Goal: Navigation & Orientation: Find specific page/section

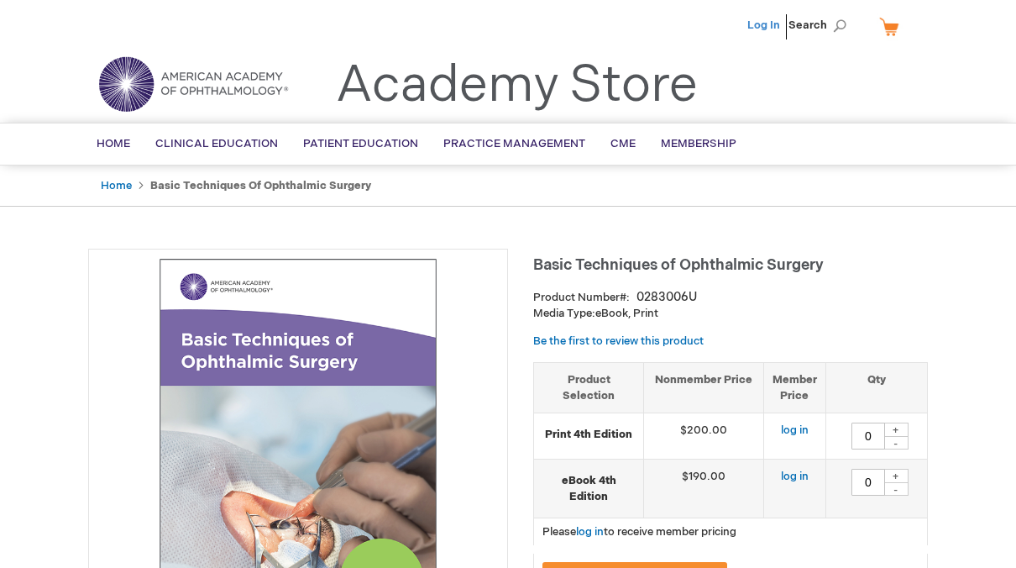
click at [772, 21] on link "Log In" at bounding box center [763, 24] width 33 height 13
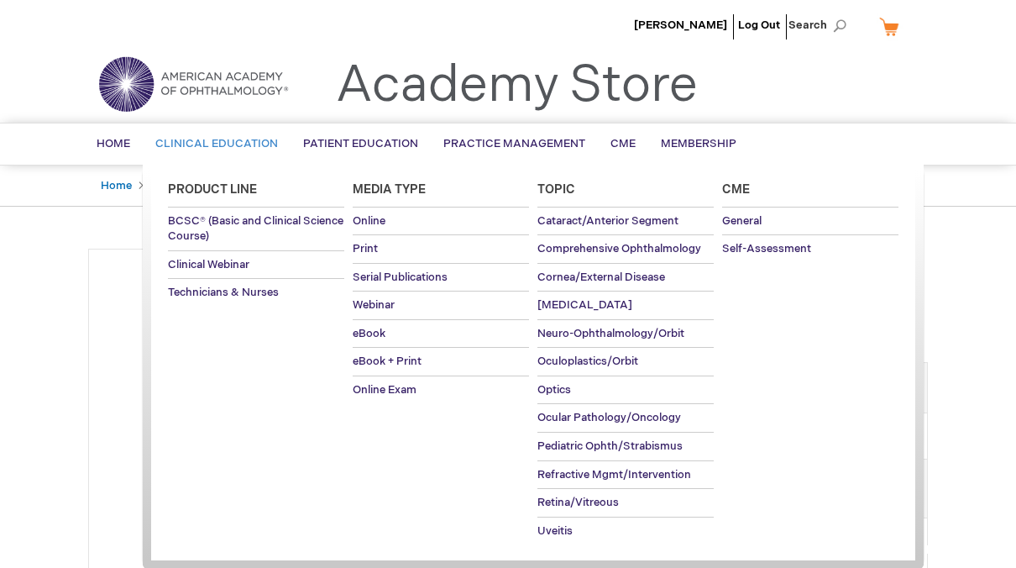
click at [221, 141] on span "Clinical Education" at bounding box center [216, 143] width 123 height 13
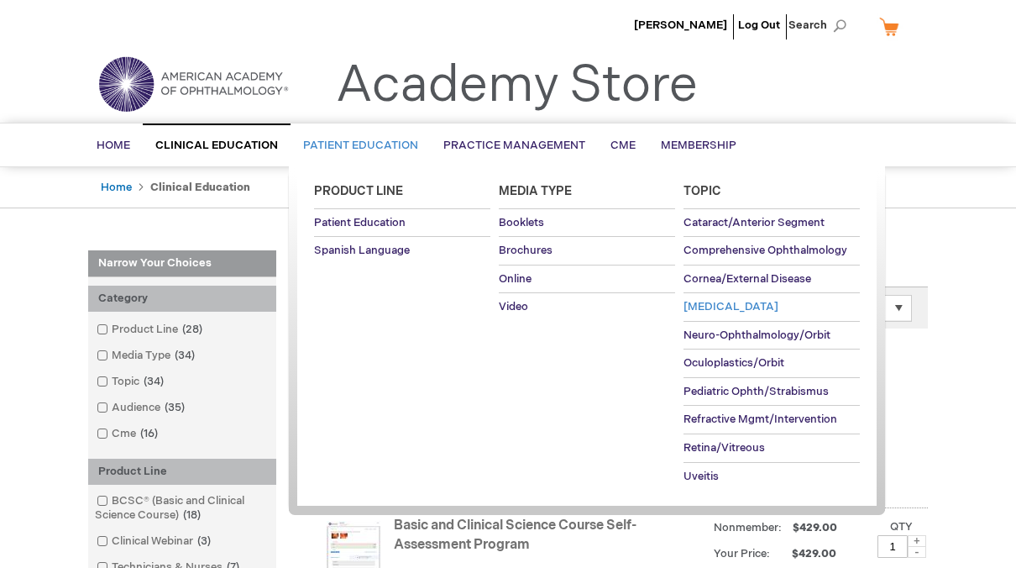
click at [705, 307] on span "[MEDICAL_DATA]" at bounding box center [731, 306] width 95 height 13
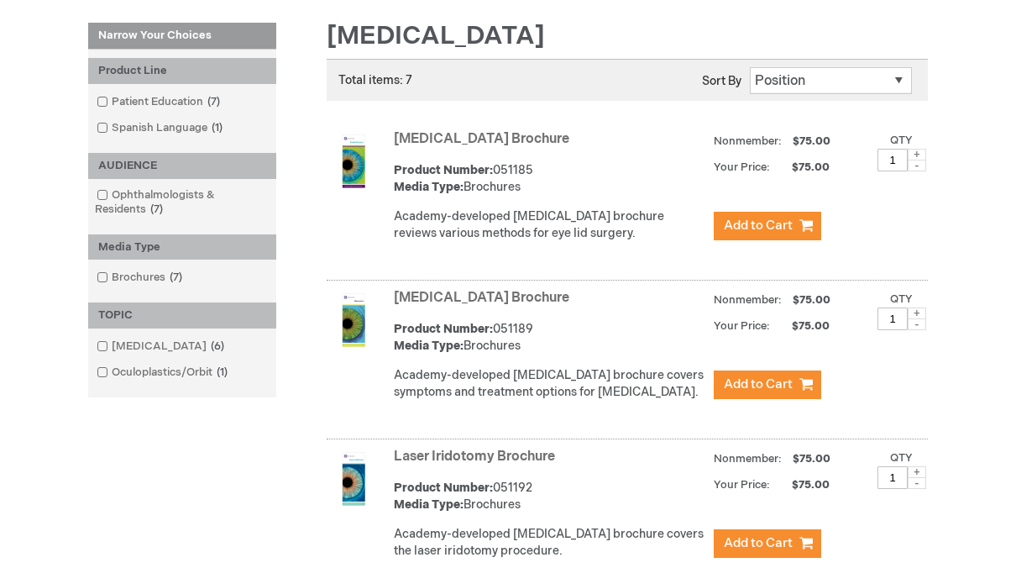
scroll to position [227, 0]
click at [122, 343] on link "Glaucoma 6 items" at bounding box center [161, 347] width 139 height 16
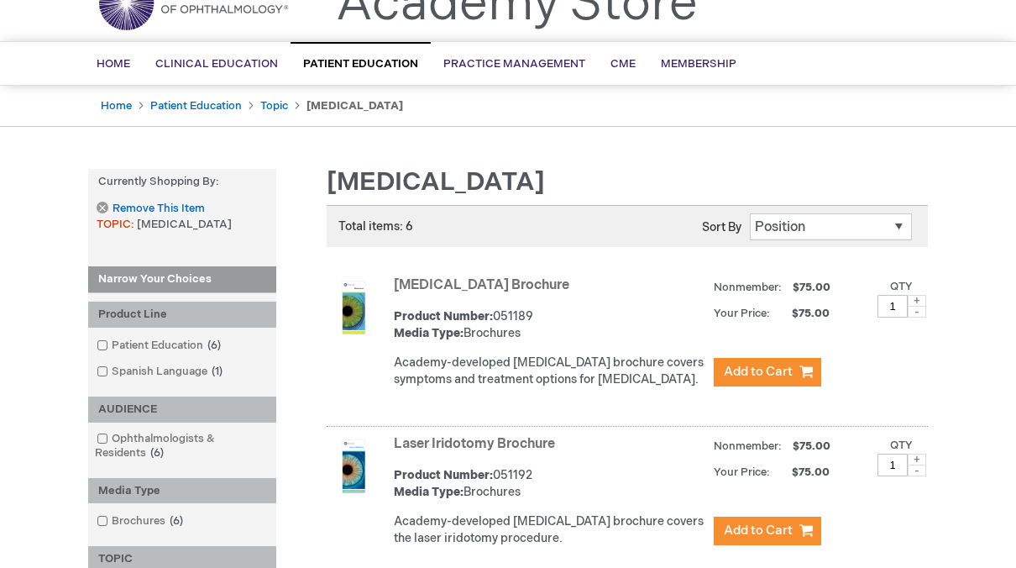
scroll to position [17, 0]
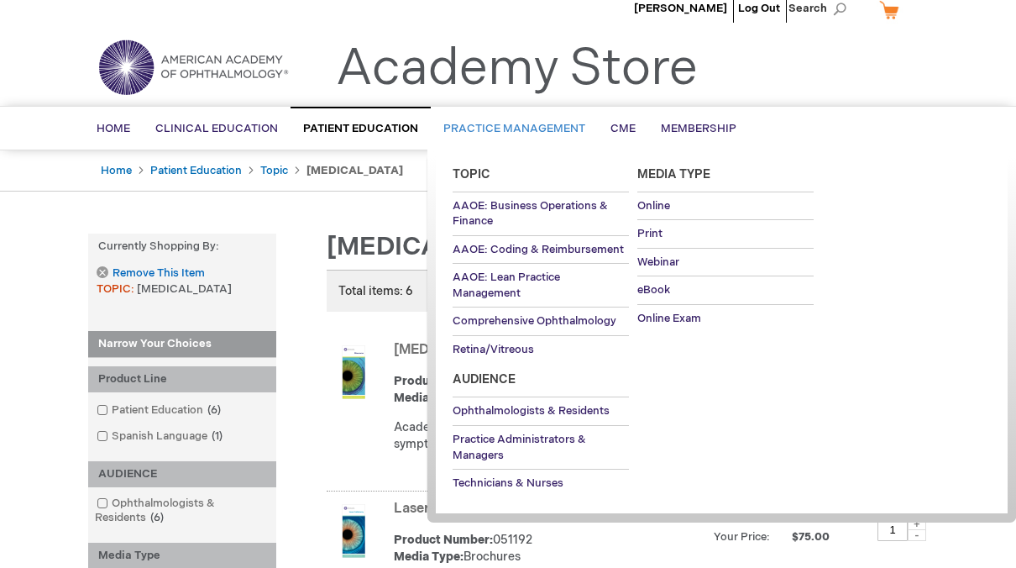
click at [462, 133] on span "Practice Management" at bounding box center [514, 128] width 142 height 13
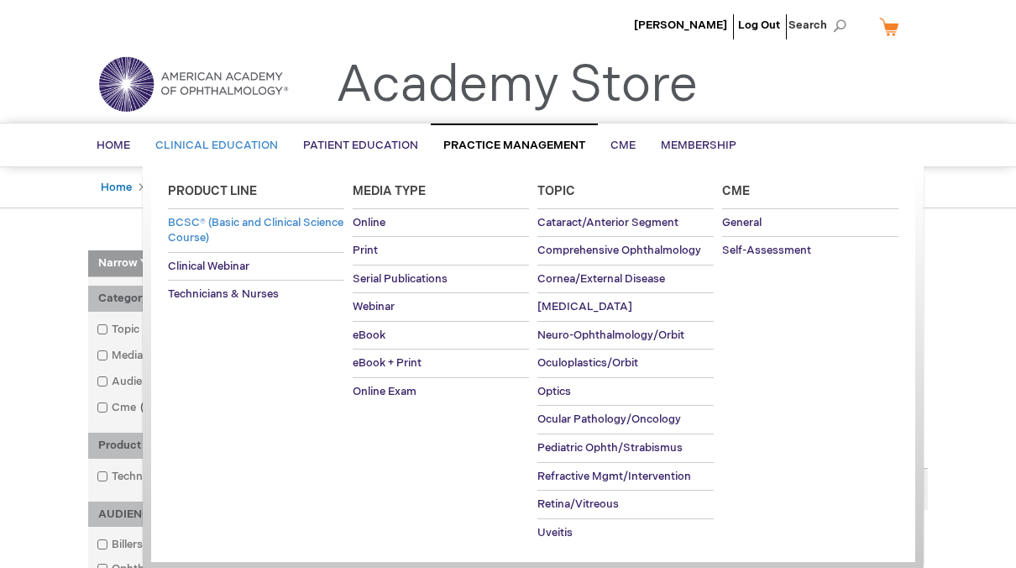
click at [233, 230] on span "BCSC® (Basic and Clinical Science Course)" at bounding box center [256, 230] width 176 height 29
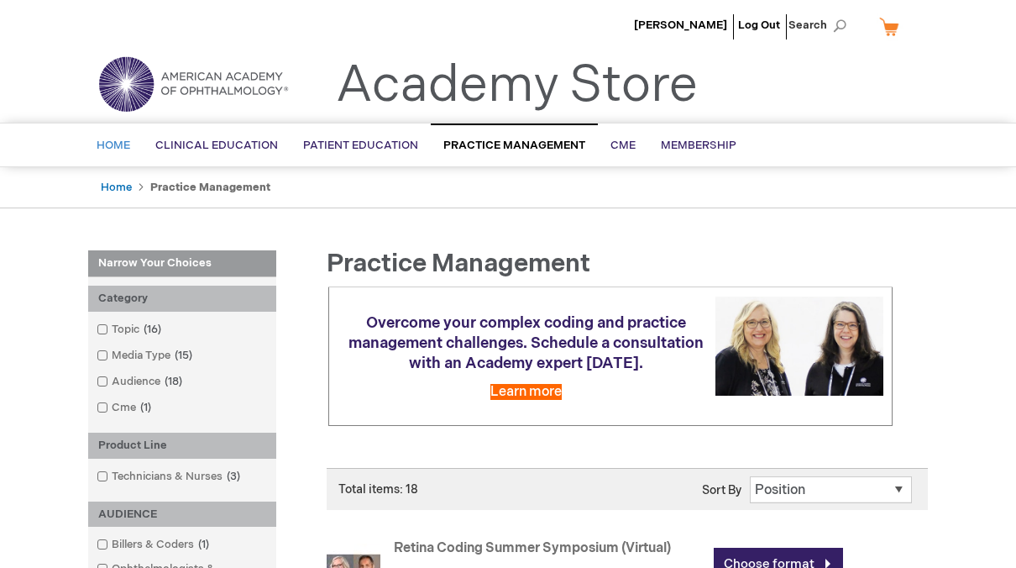
click at [131, 146] on link "Home" at bounding box center [113, 145] width 59 height 41
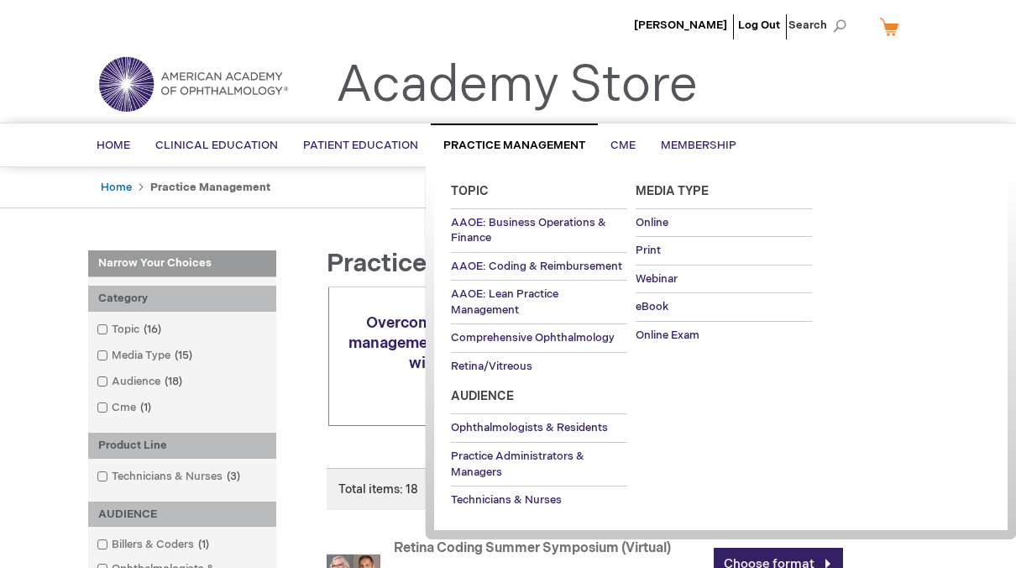
click at [506, 134] on link "Practice Management" at bounding box center [514, 144] width 167 height 43
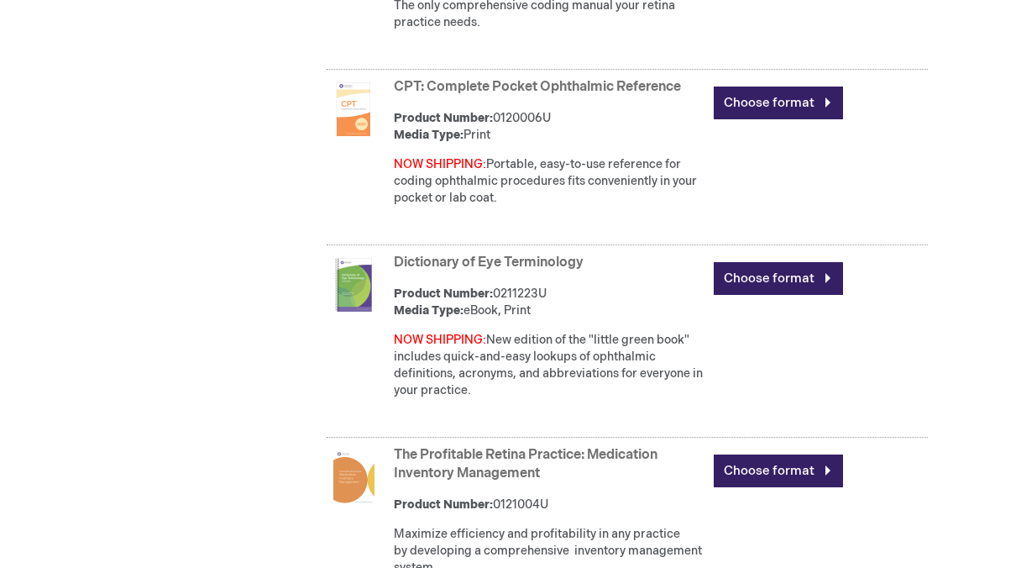
scroll to position [1617, 0]
